Goal: Task Accomplishment & Management: Manage account settings

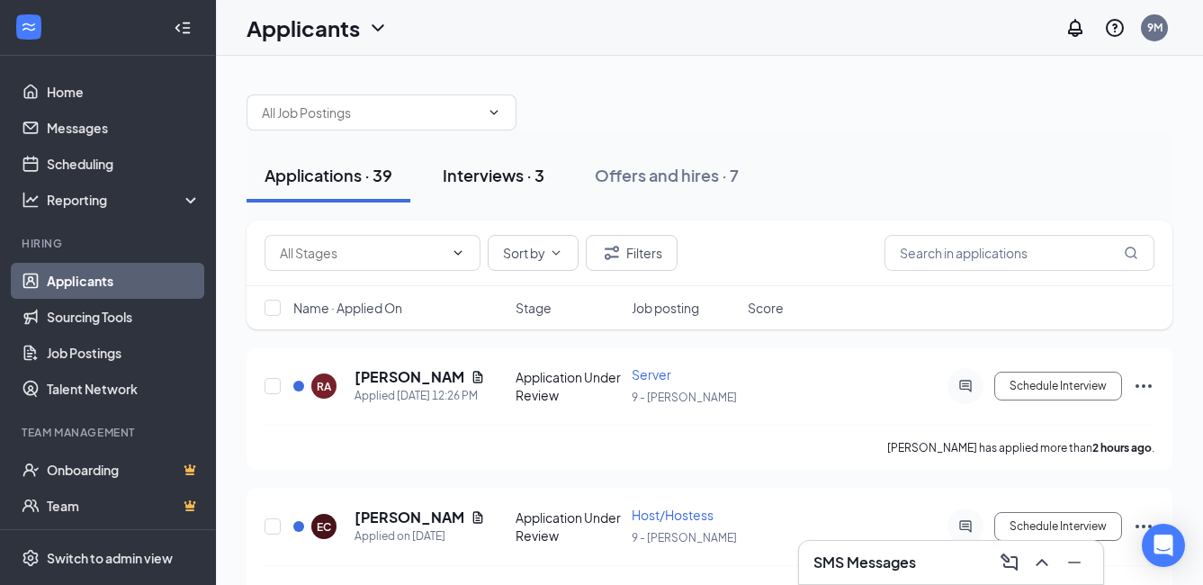
scroll to position [90, 0]
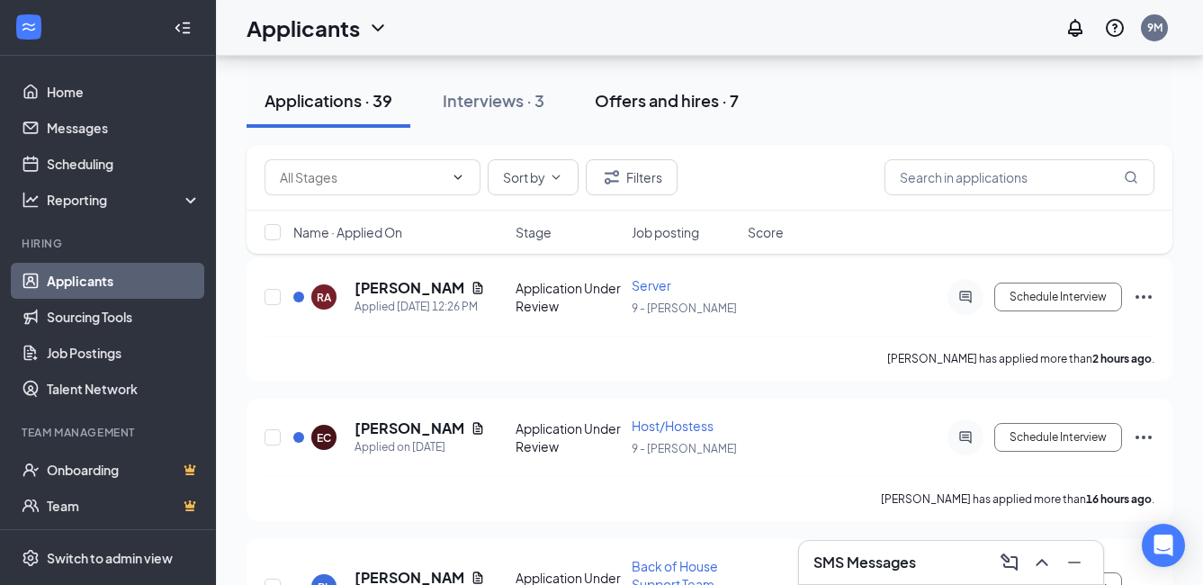
click at [633, 106] on div "Offers and hires · 7" at bounding box center [667, 100] width 144 height 22
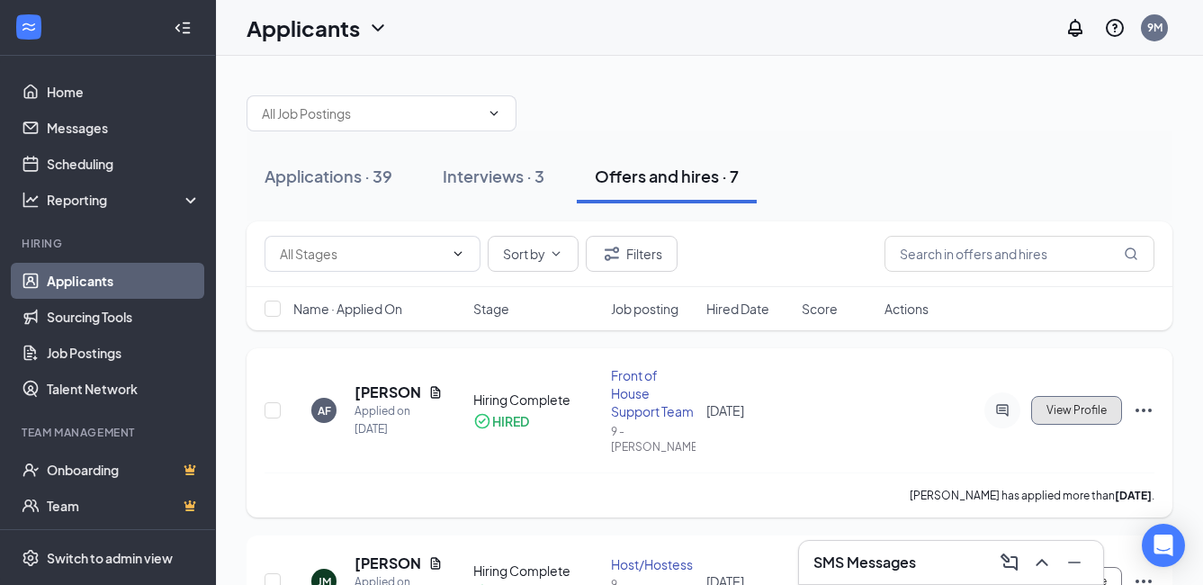
click at [1066, 404] on span "View Profile" at bounding box center [1076, 410] width 60 height 13
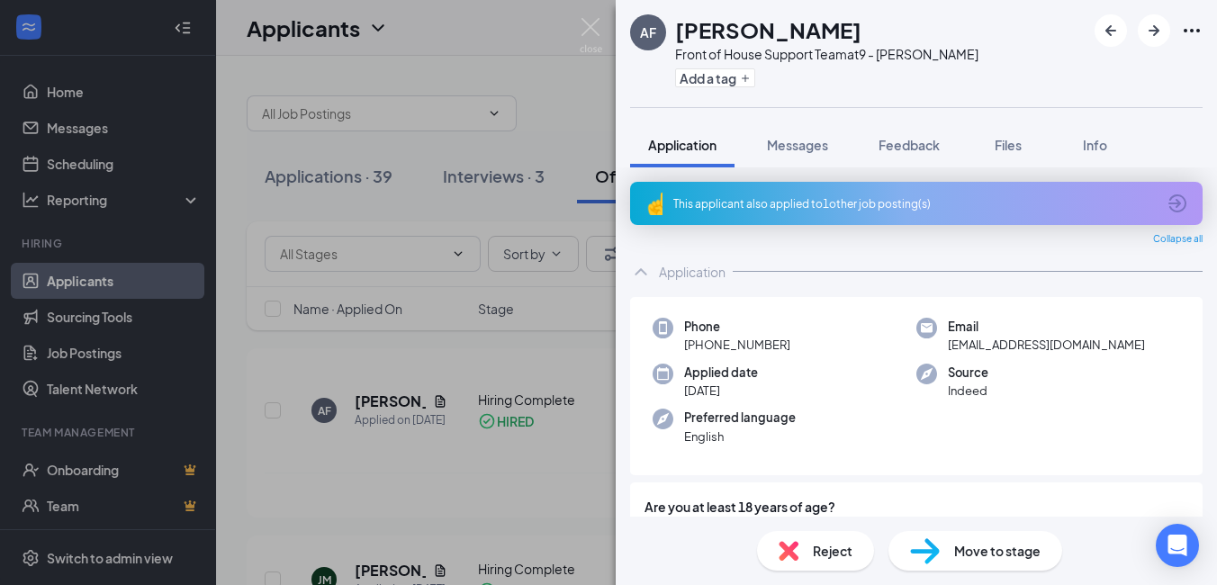
click at [510, 469] on div "AF [PERSON_NAME] Front of House Support Team at 9 - [PERSON_NAME] Add a tag App…" at bounding box center [608, 292] width 1217 height 585
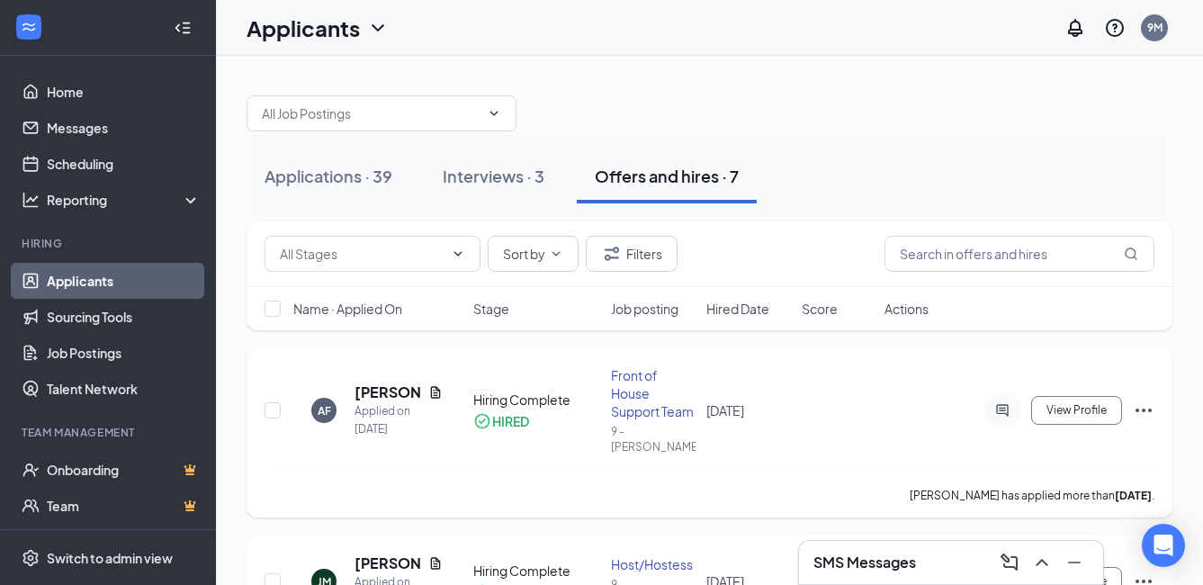
click at [1145, 400] on icon "Ellipses" at bounding box center [1144, 411] width 22 height 22
click at [487, 447] on div "AF [PERSON_NAME] Applied on [DATE] Hiring Complete HIRED Front of House Support…" at bounding box center [710, 419] width 890 height 106
click at [479, 173] on div "Interviews · 3" at bounding box center [494, 176] width 102 height 22
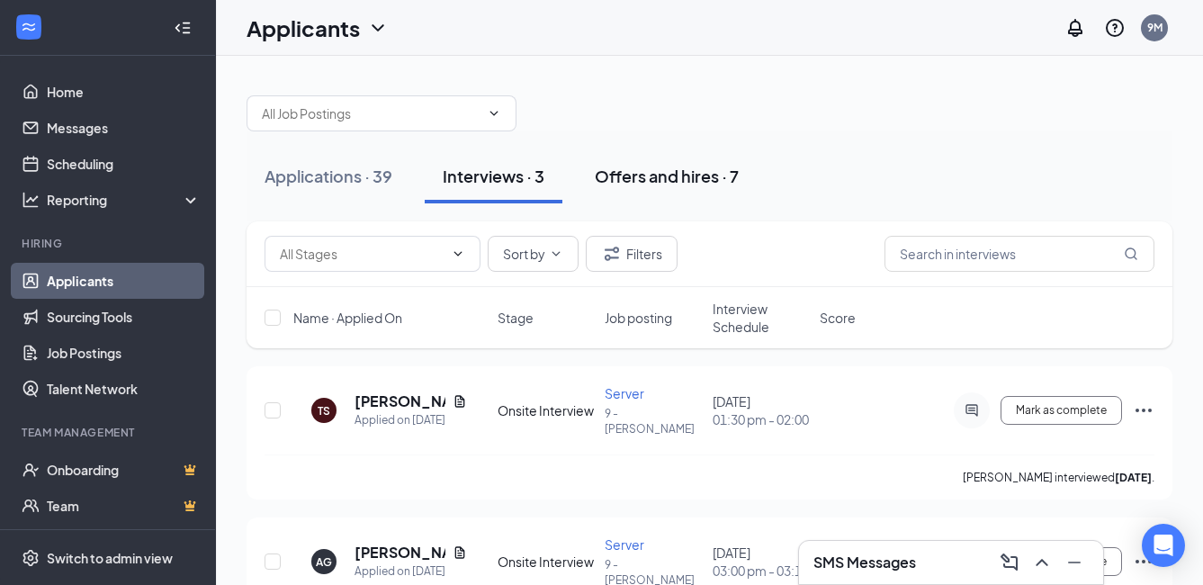
click at [652, 173] on div "Offers and hires · 7" at bounding box center [667, 176] width 144 height 22
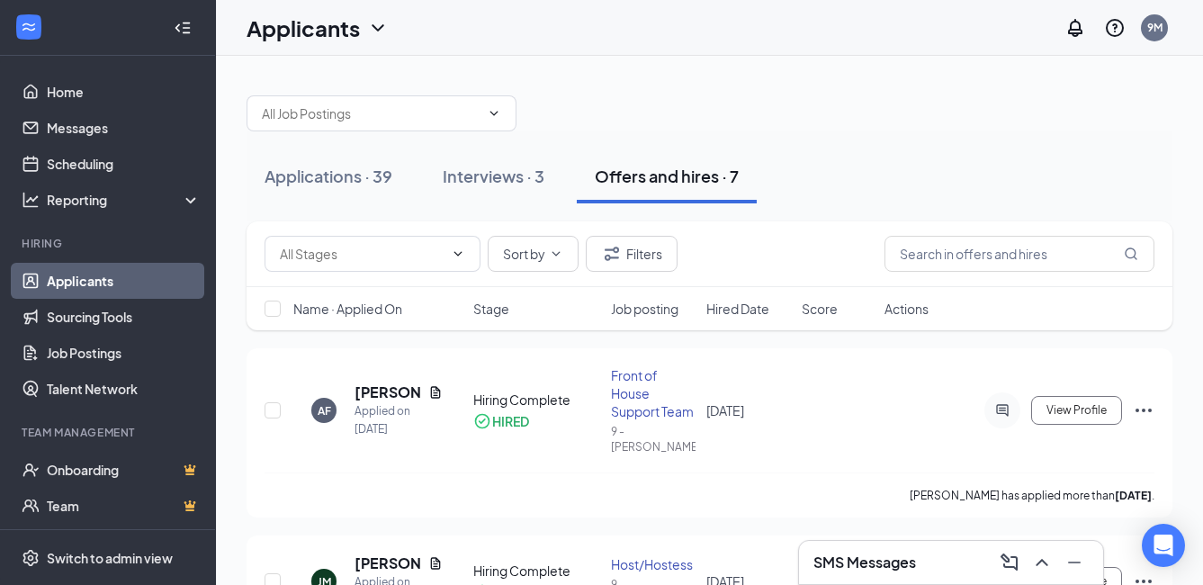
click at [681, 149] on button "Offers and hires · 7" at bounding box center [667, 176] width 180 height 54
click at [1144, 400] on icon "Ellipses" at bounding box center [1144, 411] width 22 height 22
click at [876, 422] on div "AF [PERSON_NAME] Applied on [DATE] Hiring Complete HIRED Front of House Support…" at bounding box center [710, 419] width 890 height 106
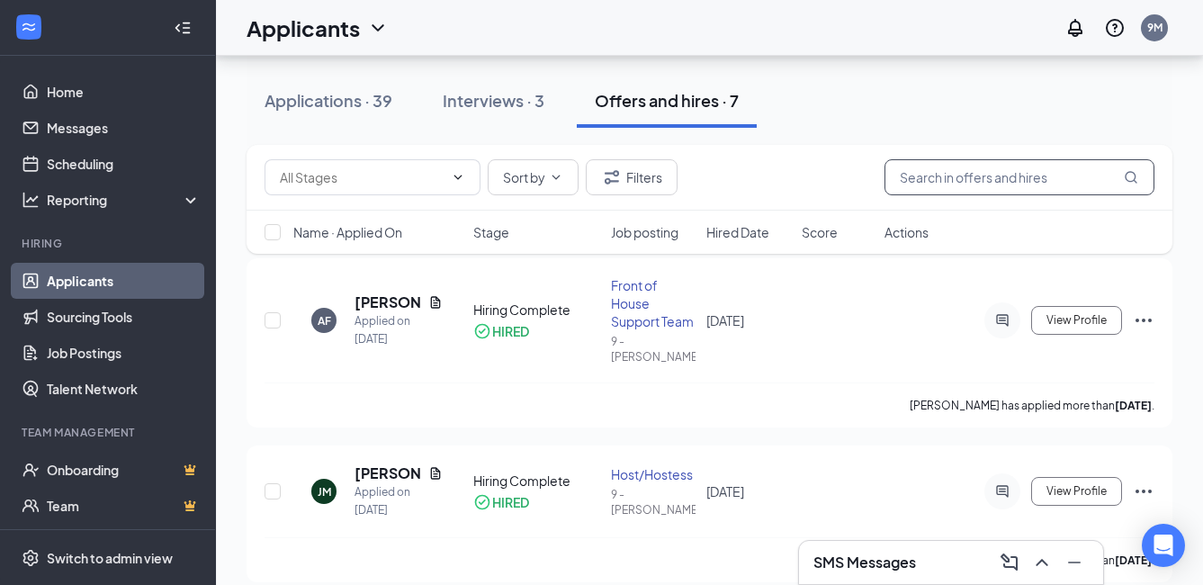
click at [978, 175] on input "text" at bounding box center [1020, 177] width 270 height 36
type input "u"
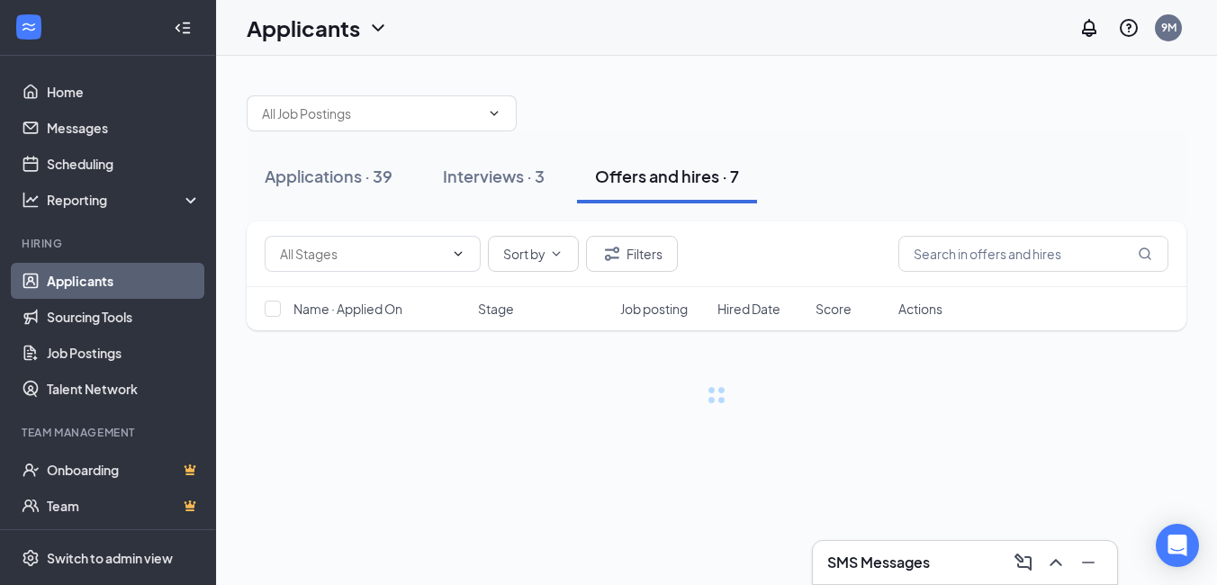
click at [830, 178] on div "Applications · 39 Interviews · 3 Offers and hires · 7" at bounding box center [716, 176] width 939 height 54
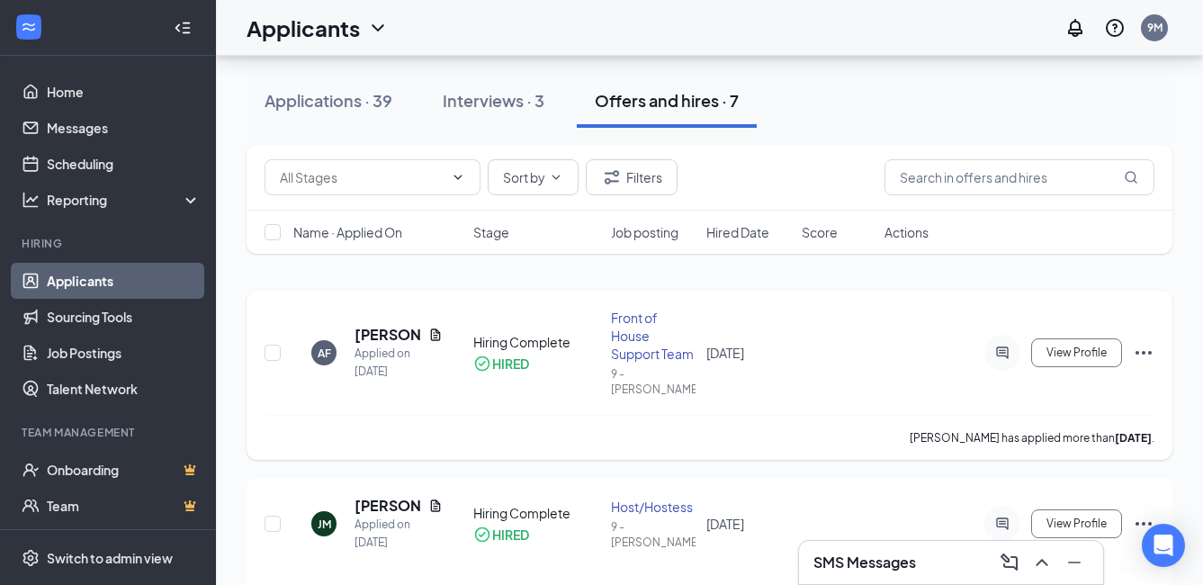
scroll to position [90, 0]
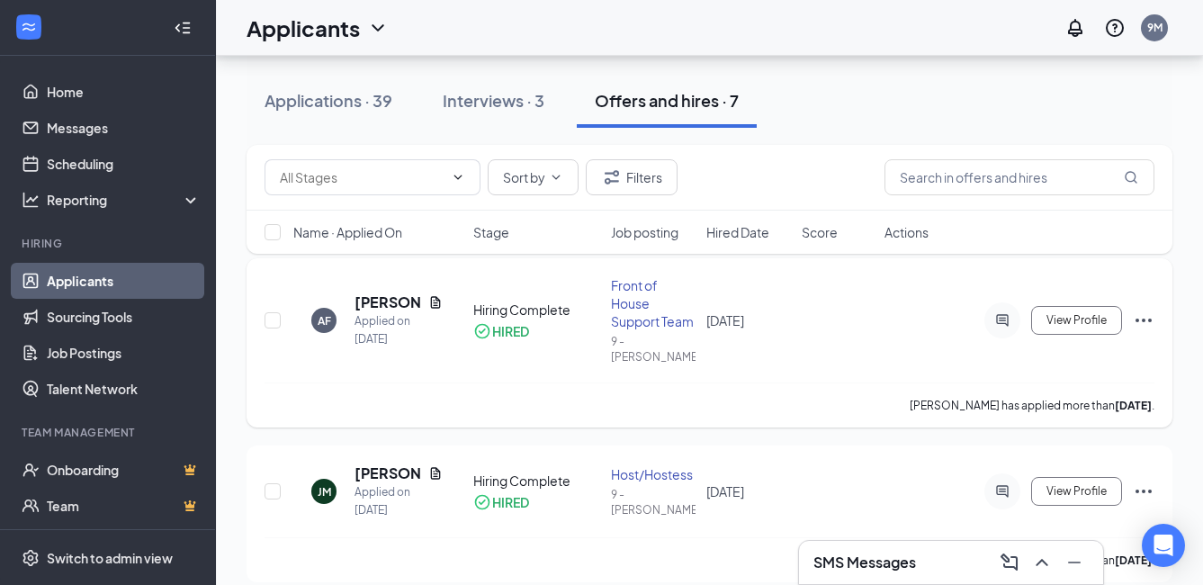
click at [1142, 311] on icon "Ellipses" at bounding box center [1144, 321] width 22 height 22
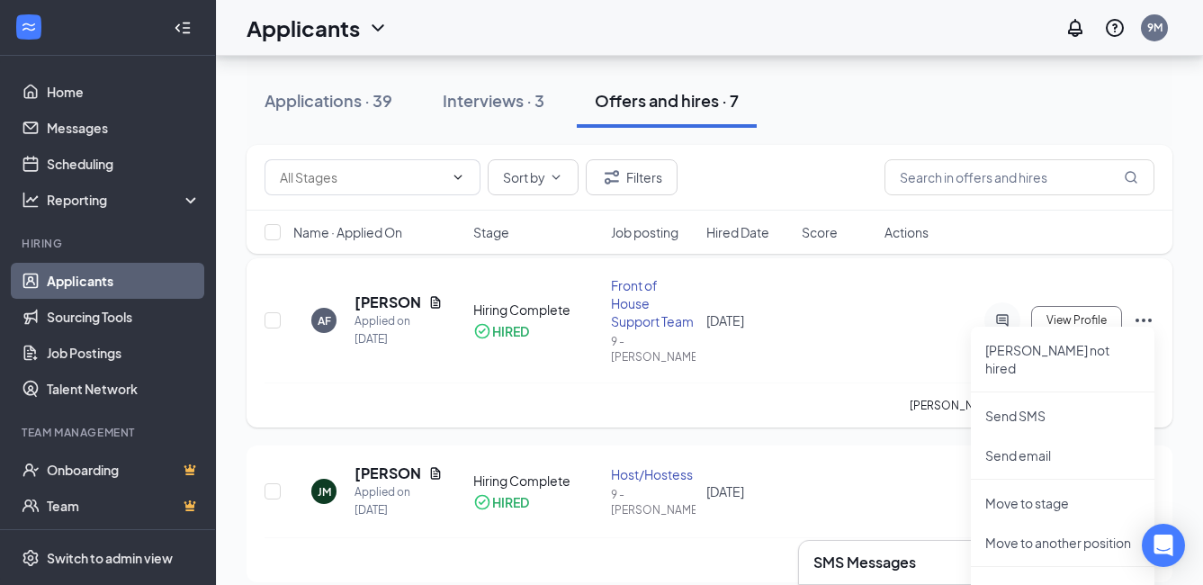
click at [836, 353] on div "AF [PERSON_NAME] Applied on [DATE] Hiring Complete HIRED Front of House Support…" at bounding box center [710, 329] width 890 height 106
